Goal: Navigation & Orientation: Find specific page/section

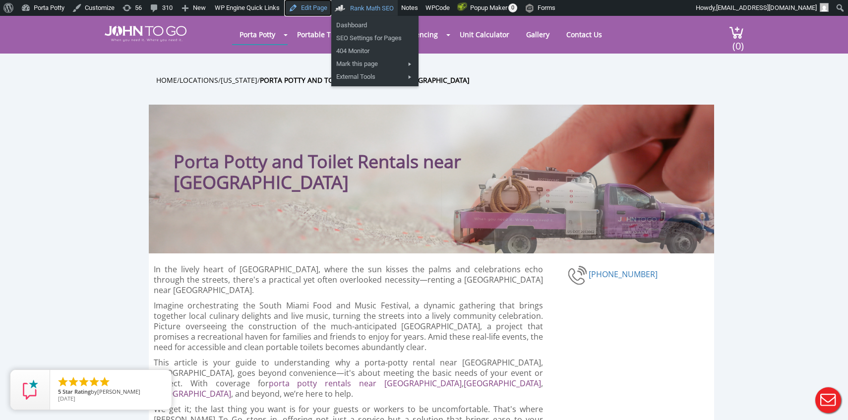
click at [326, 8] on link "Edit Page" at bounding box center [308, 8] width 47 height 16
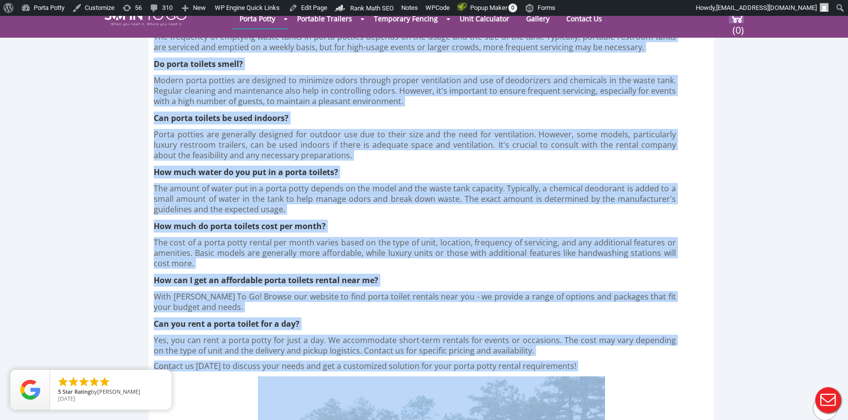
scroll to position [3184, 0]
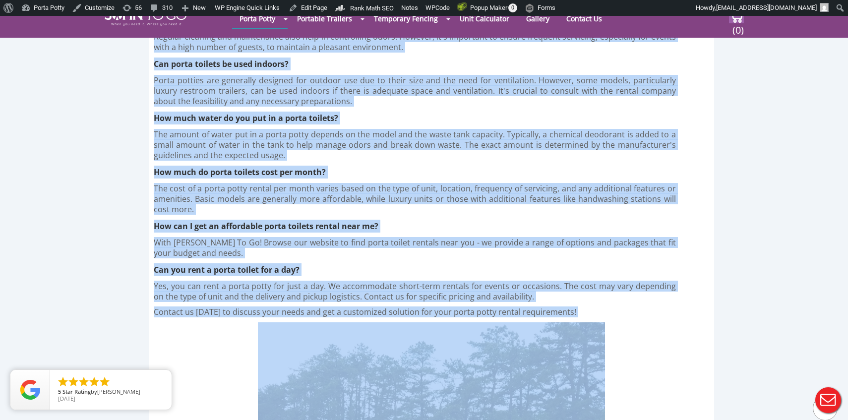
drag, startPoint x: 155, startPoint y: 132, endPoint x: 541, endPoint y: 260, distance: 406.8
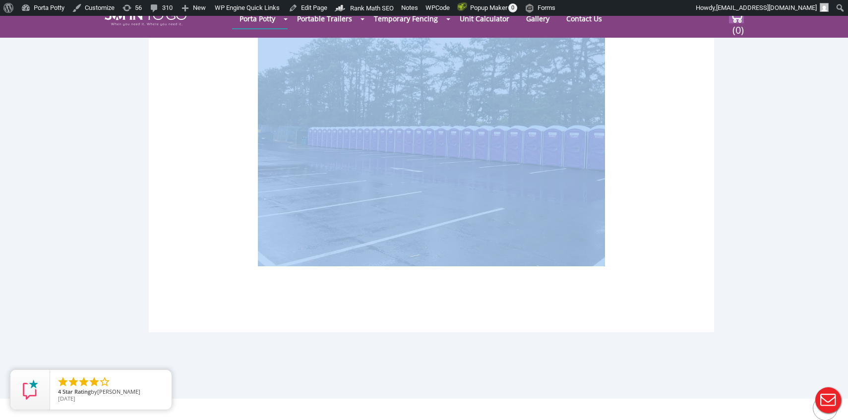
copy div "Are porta potty toilets luxurious? 3 answers Porta potties use a simple system …"
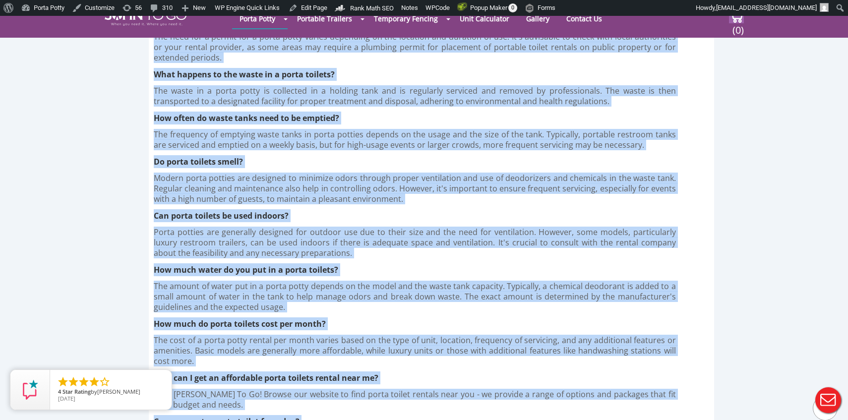
scroll to position [2991, 0]
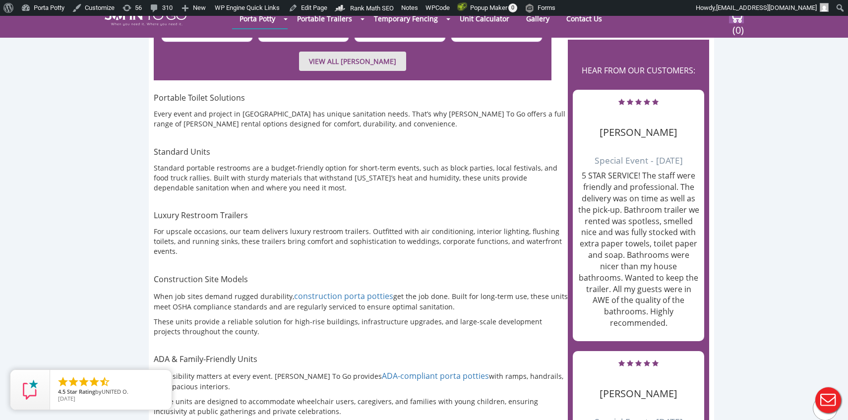
scroll to position [745, 0]
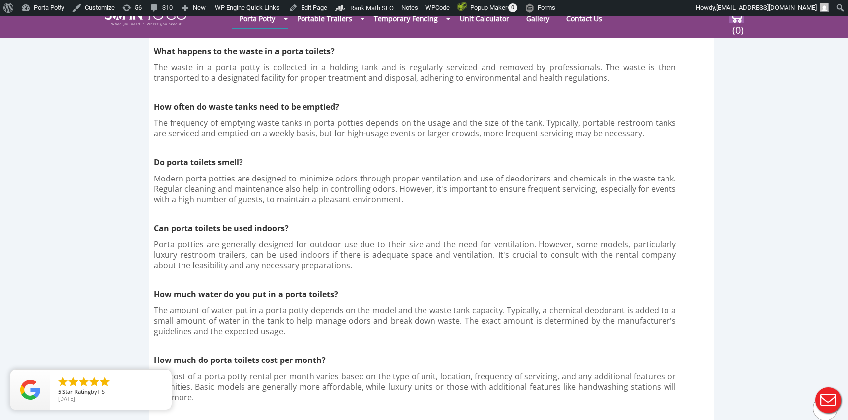
scroll to position [2957, 0]
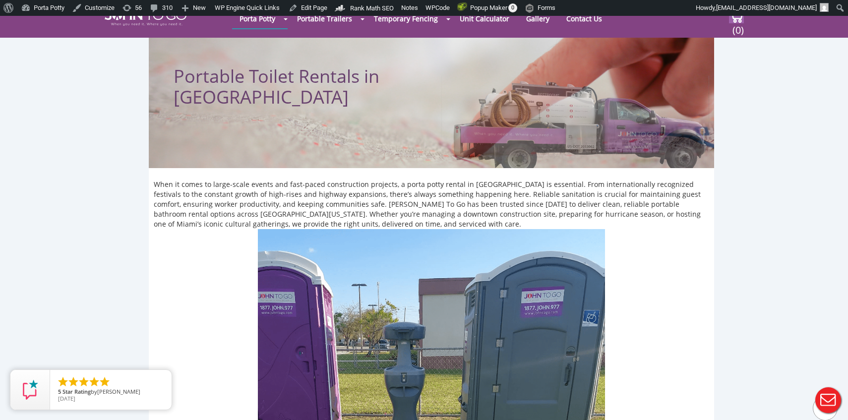
scroll to position [25, 0]
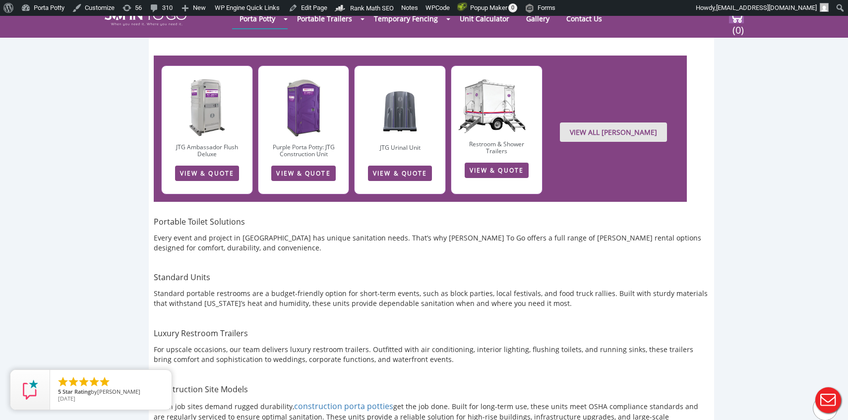
scroll to position [490, 0]
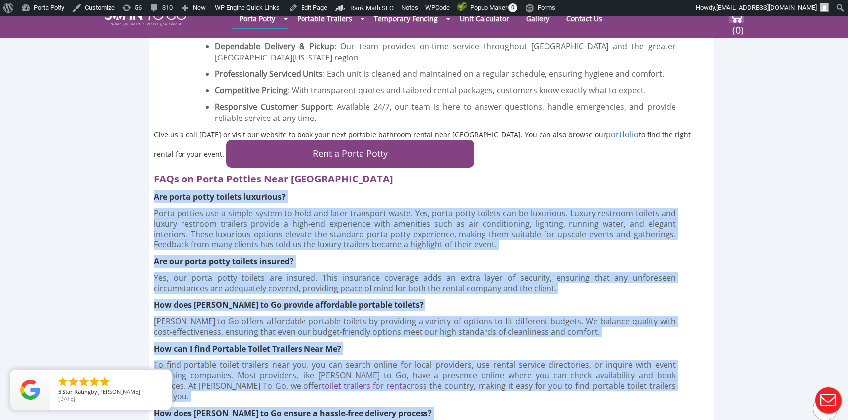
scroll to position [2322, 0]
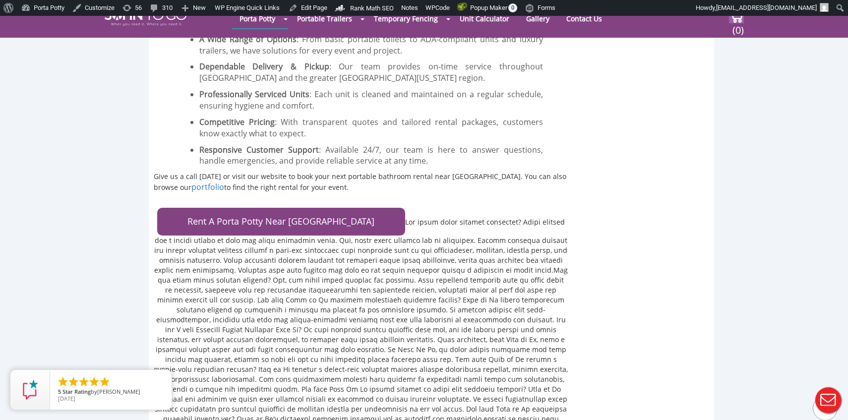
scroll to position [2310, 0]
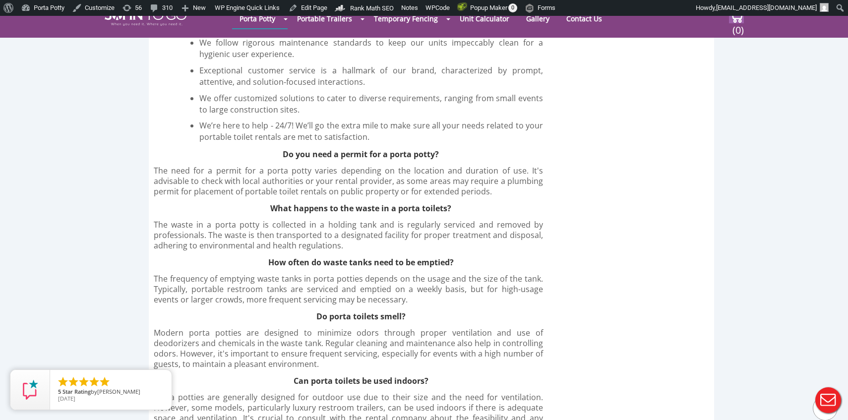
scroll to position [3069, 0]
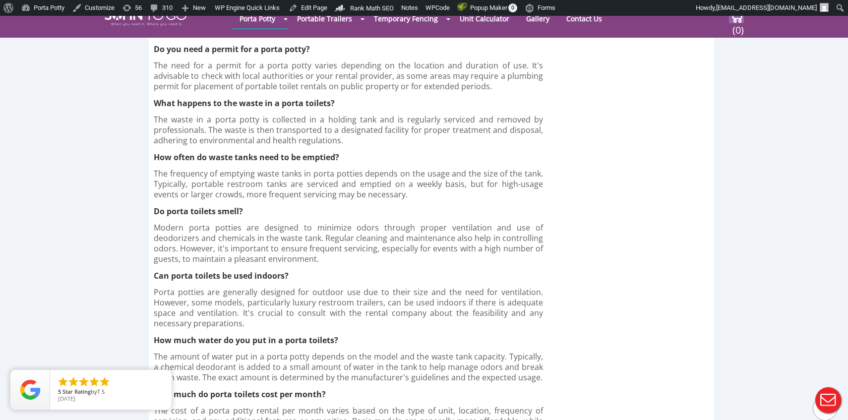
scroll to position [3126, 0]
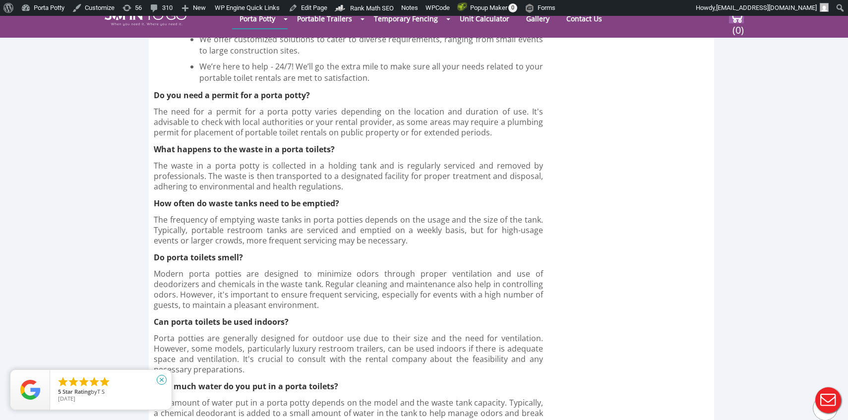
click at [162, 380] on icon "close" at bounding box center [162, 380] width 10 height 10
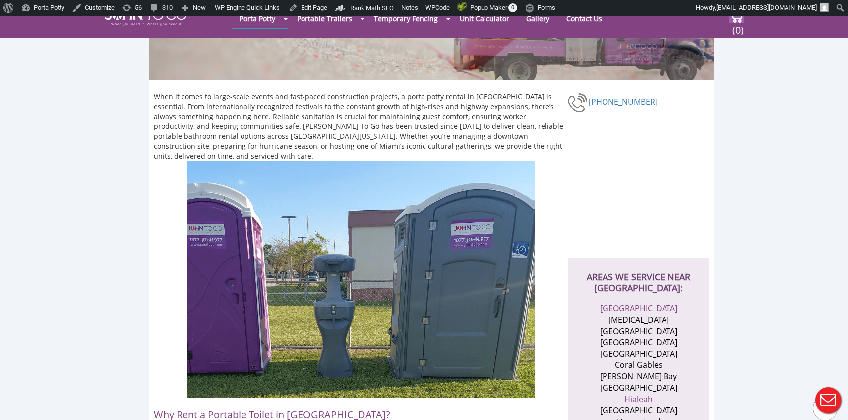
scroll to position [41, 0]
